Goal: Register for event/course

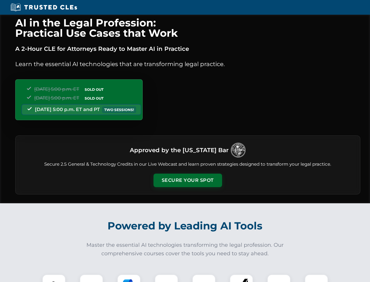
click at [188, 180] on button "Secure Your Spot" at bounding box center [188, 179] width 69 height 13
click at [54, 278] on img at bounding box center [53, 285] width 17 height 17
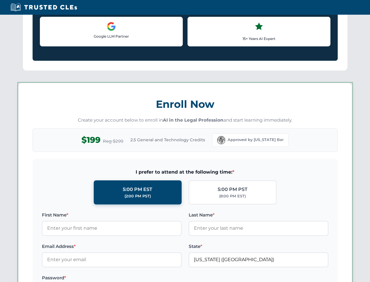
click at [129, 278] on label "Password *" at bounding box center [112, 277] width 140 height 7
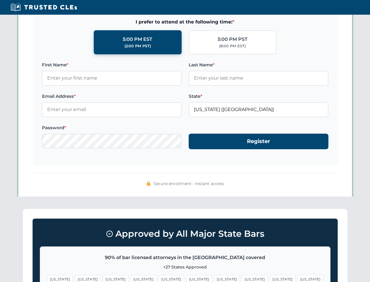
click at [270, 278] on span "[US_STATE]" at bounding box center [283, 278] width 26 height 9
